Goal: Task Accomplishment & Management: Complete application form

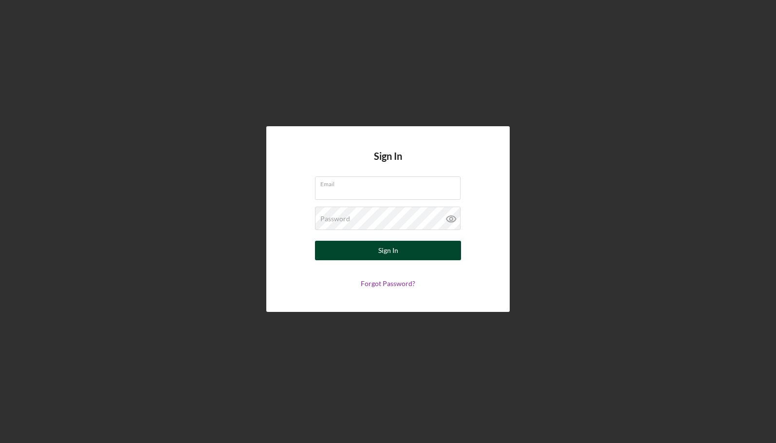
type input "[EMAIL_ADDRESS][DOMAIN_NAME]"
click at [368, 244] on button "Sign In" at bounding box center [388, 250] width 146 height 19
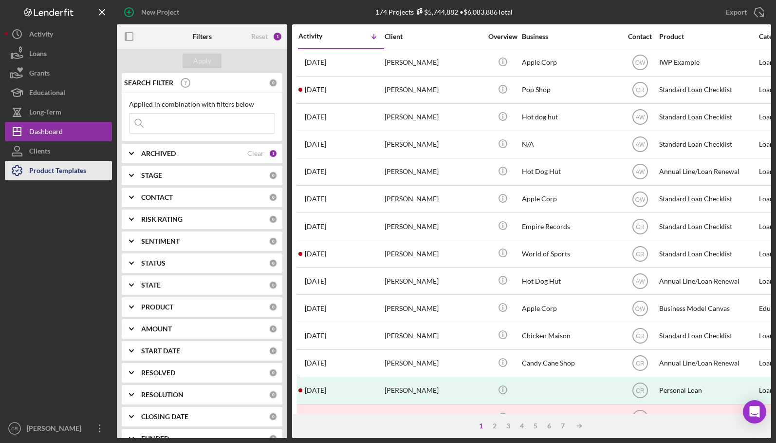
click at [57, 166] on div "Product Templates" at bounding box center [57, 172] width 57 height 22
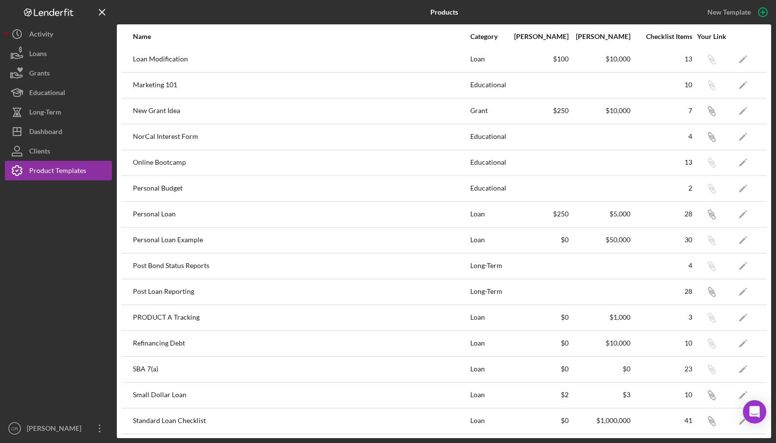
scroll to position [364, 0]
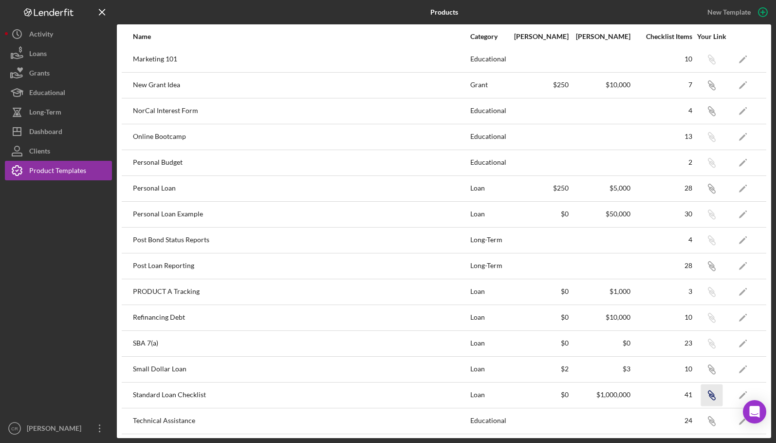
click at [708, 395] on icon "button" at bounding box center [711, 394] width 6 height 6
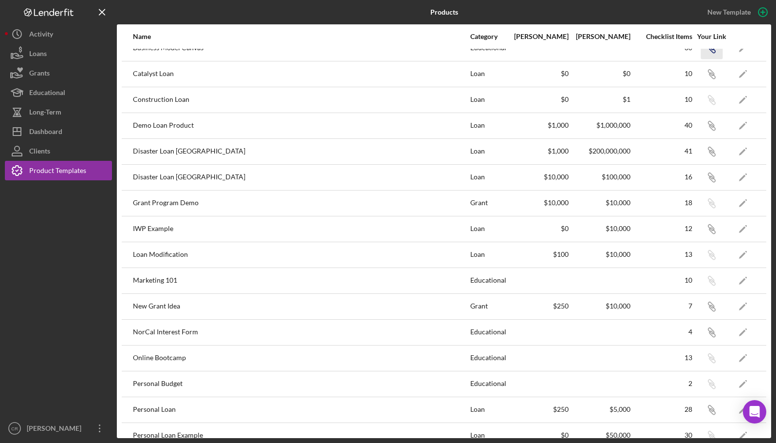
scroll to position [26, 0]
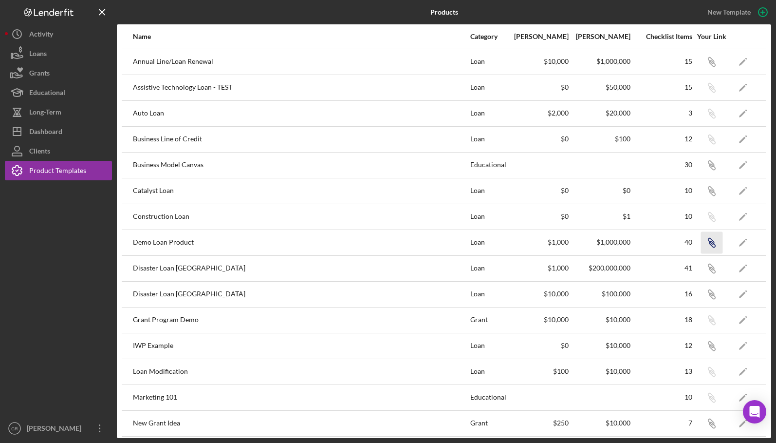
click at [710, 244] on icon "button" at bounding box center [713, 244] width 6 height 6
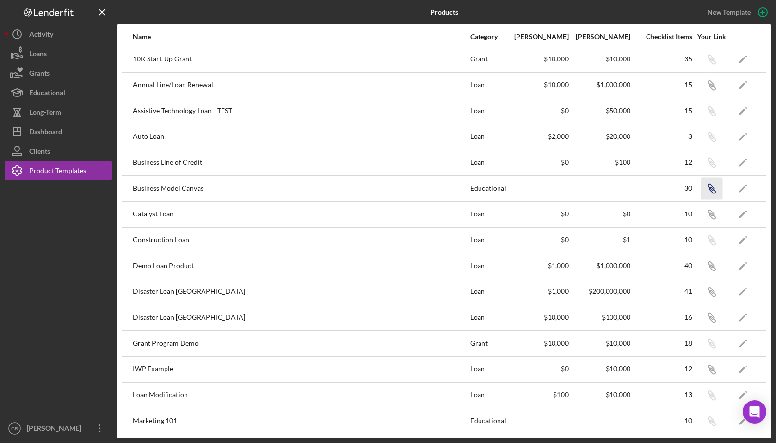
scroll to position [0, 0]
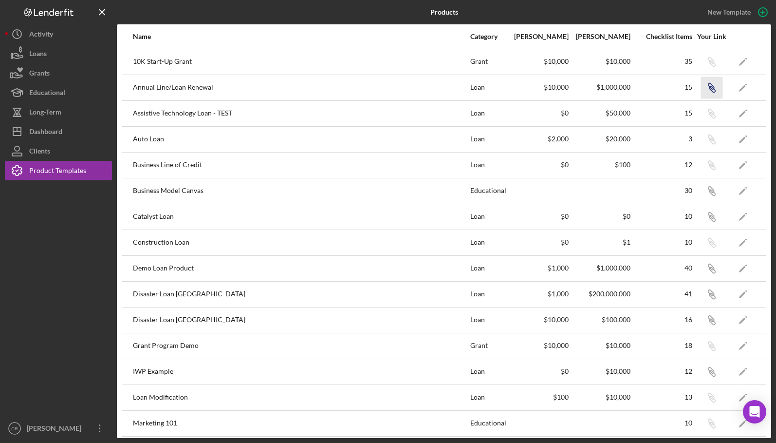
click at [708, 88] on icon "button" at bounding box center [711, 86] width 6 height 6
click at [60, 127] on div "Dashboard" at bounding box center [45, 133] width 33 height 22
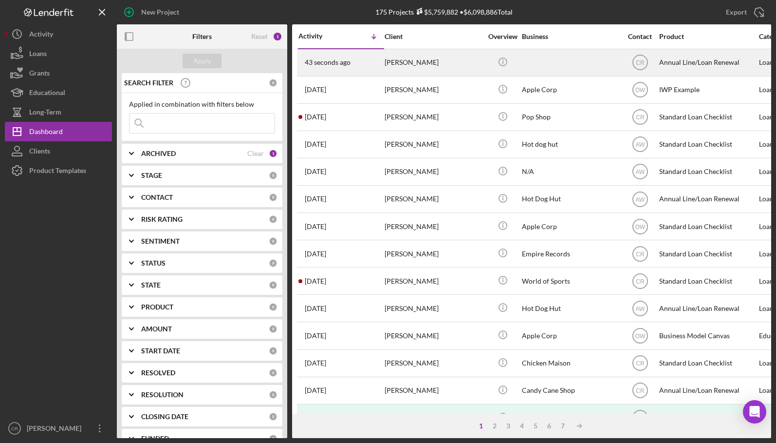
click at [441, 67] on div "[PERSON_NAME]" at bounding box center [433, 63] width 97 height 26
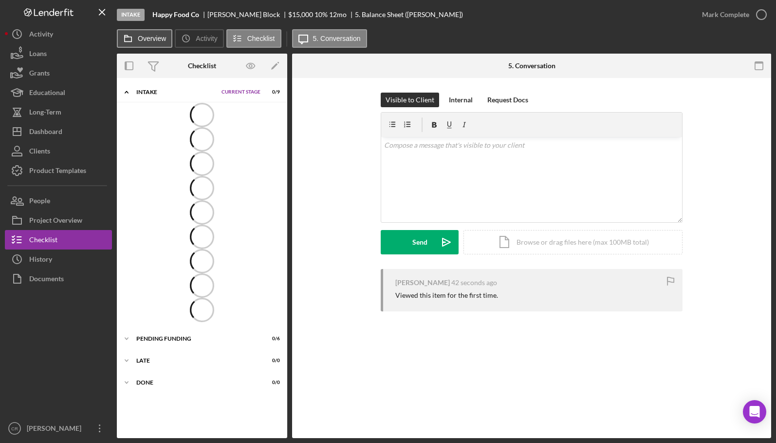
click at [153, 42] on label "Overview" at bounding box center [152, 39] width 28 height 8
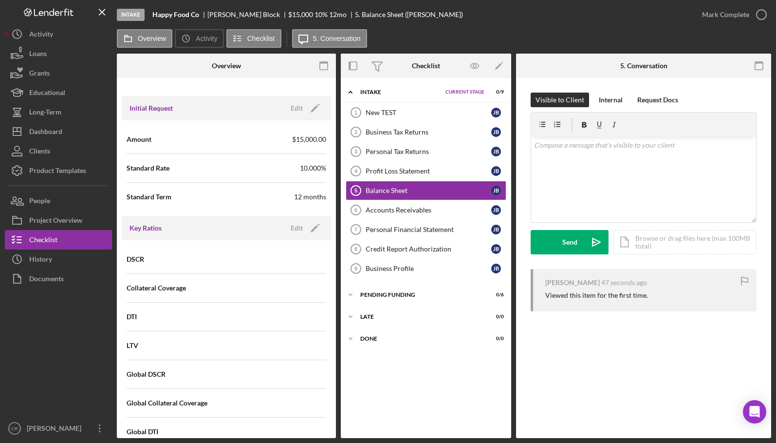
scroll to position [694, 0]
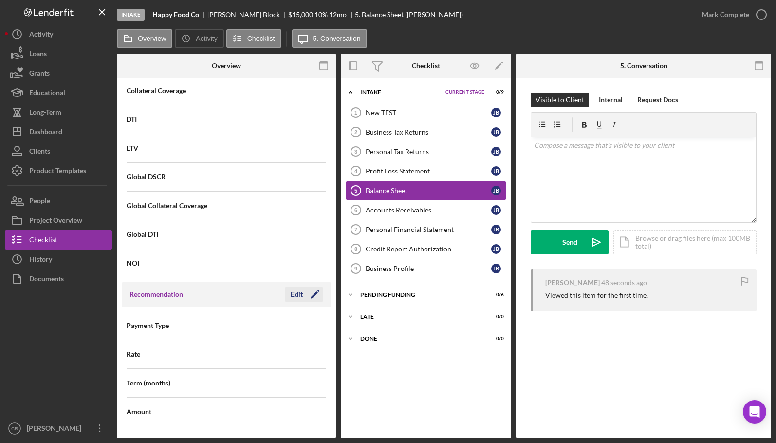
click at [294, 295] on div "Edit" at bounding box center [297, 294] width 12 height 15
click at [244, 416] on input at bounding box center [276, 410] width 100 height 23
type input "$1"
type input "$12"
type input "$120"
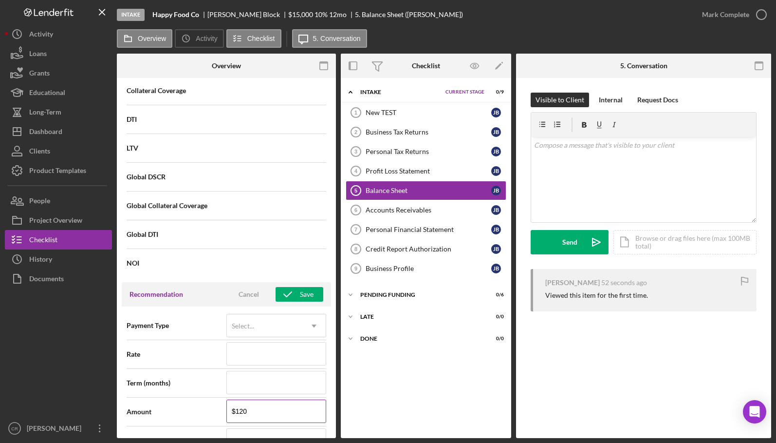
type input "$1,200"
type input "$12,000"
click at [284, 291] on icon "button" at bounding box center [288, 294] width 24 height 24
